Goal: Navigation & Orientation: Find specific page/section

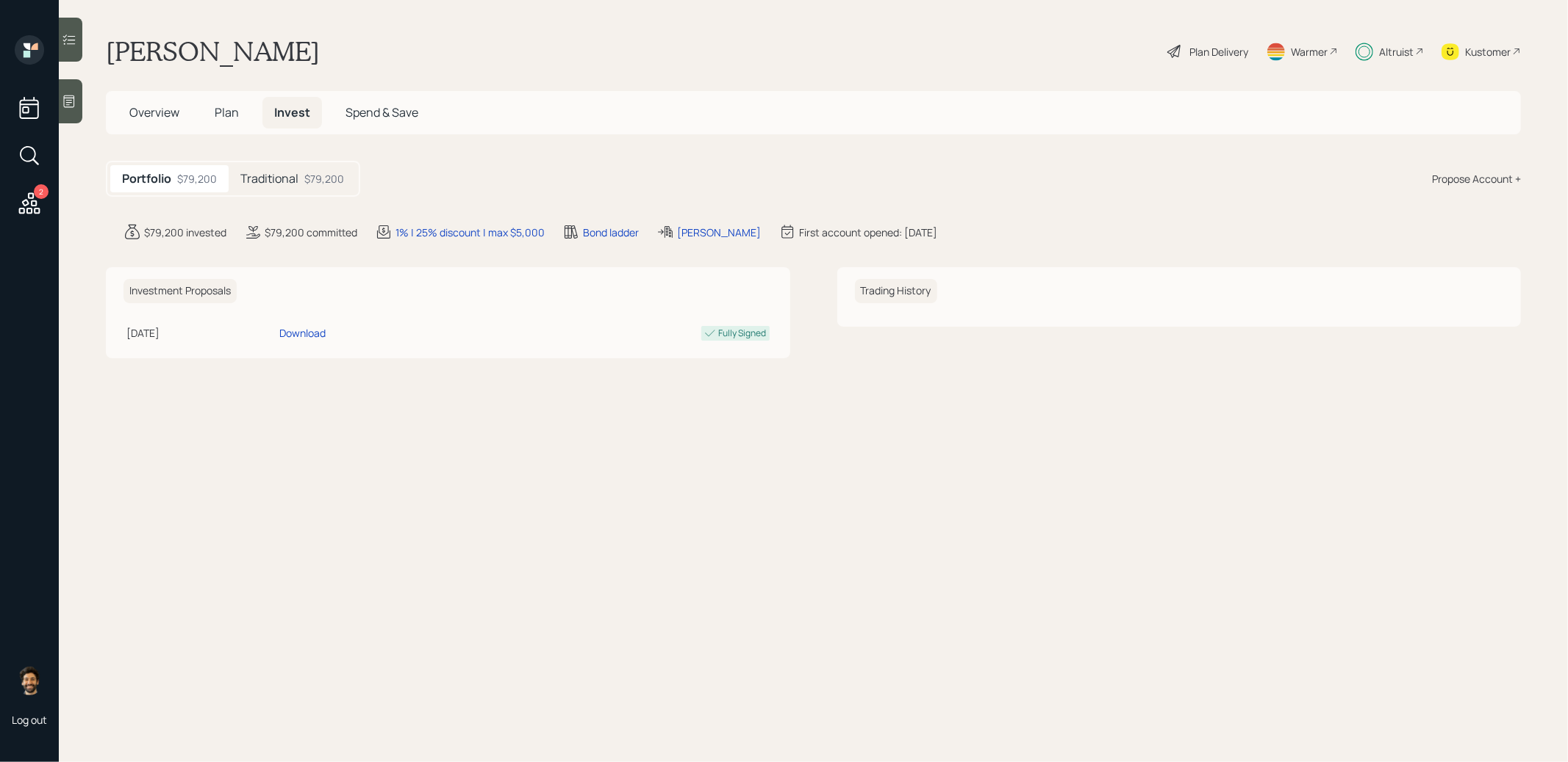
click at [221, 107] on span "Plan" at bounding box center [226, 112] width 24 height 17
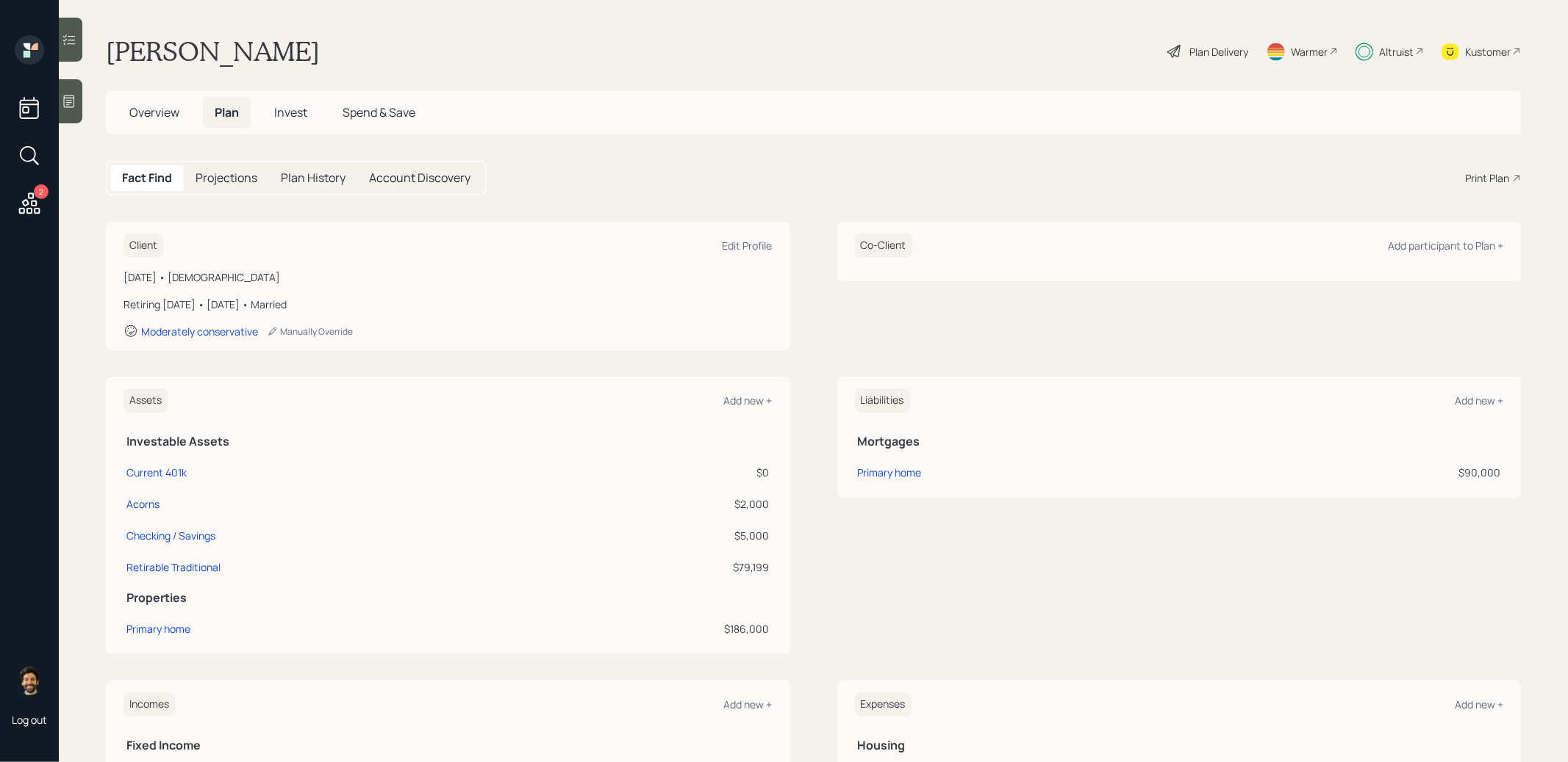
click at [133, 106] on span "Overview" at bounding box center [154, 112] width 50 height 17
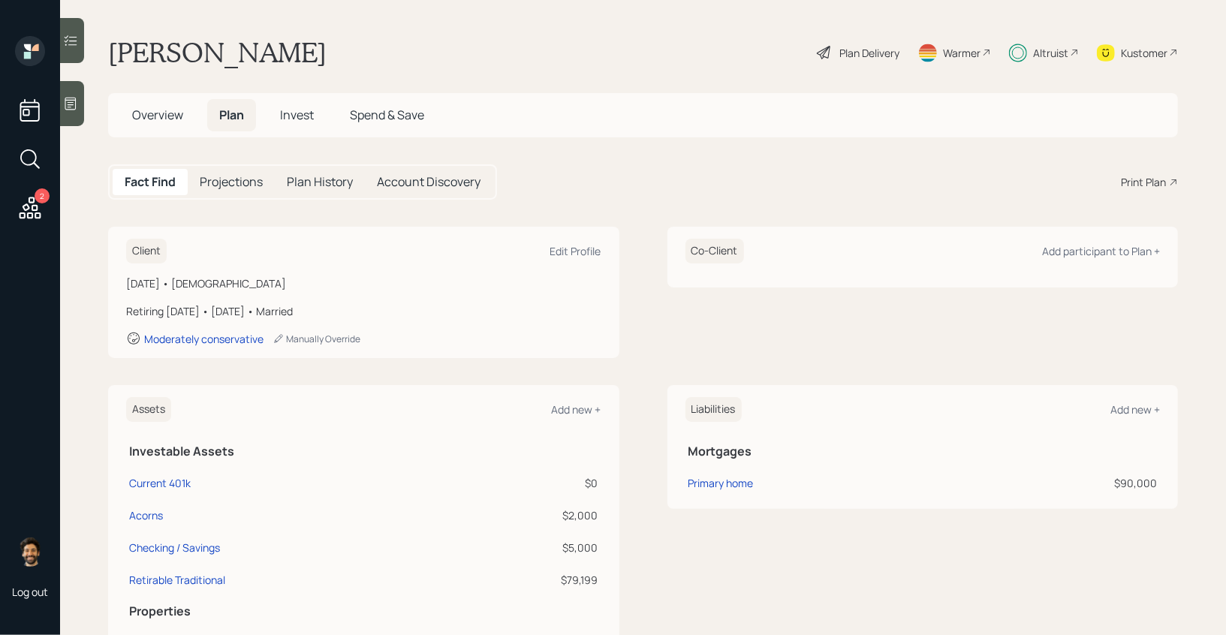
click at [179, 116] on span "Overview" at bounding box center [157, 115] width 51 height 17
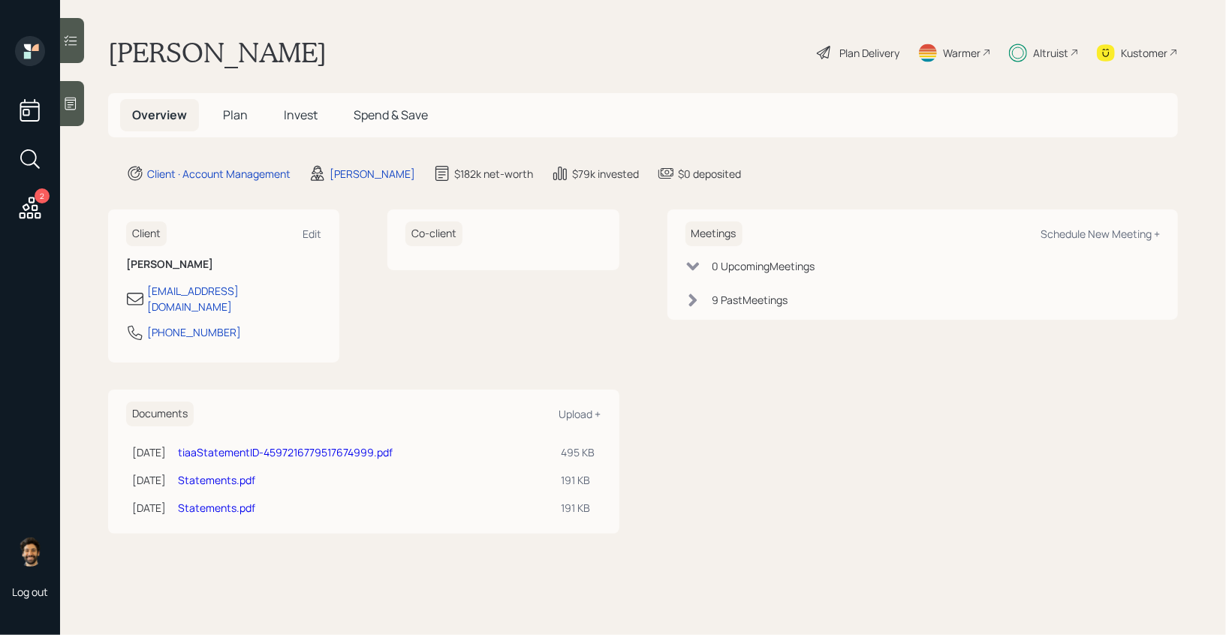
click at [237, 116] on span "Plan" at bounding box center [235, 115] width 25 height 17
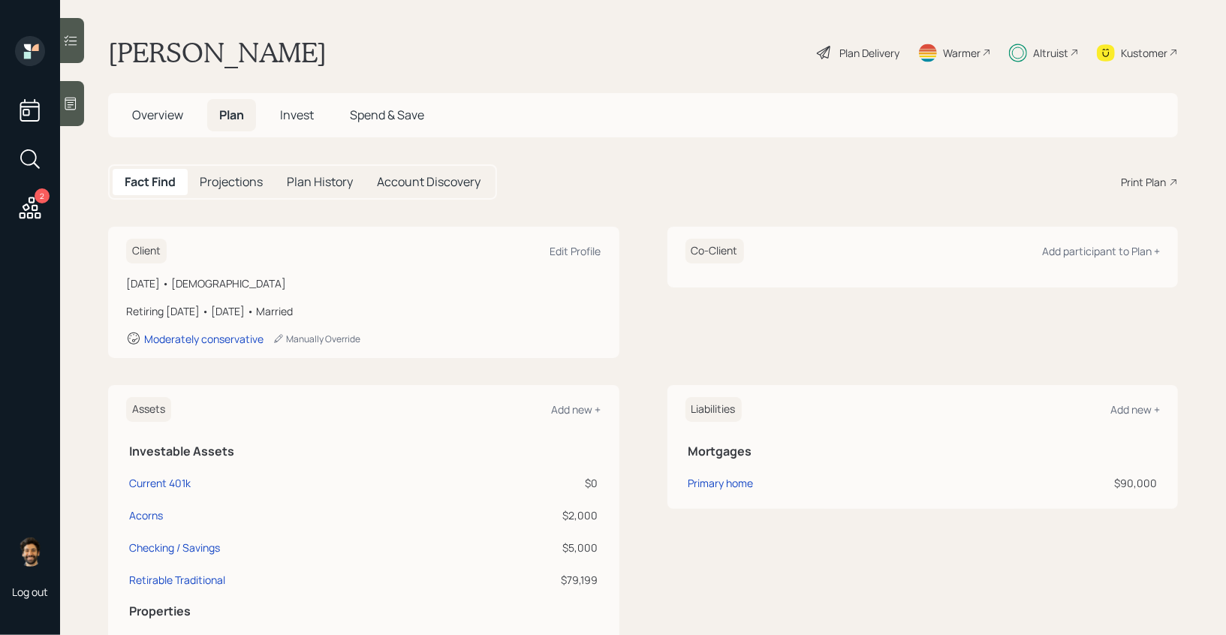
click at [1155, 56] on div "Kustomer" at bounding box center [1144, 53] width 47 height 16
